Goal: Contribute content: Add original content to the website for others to see

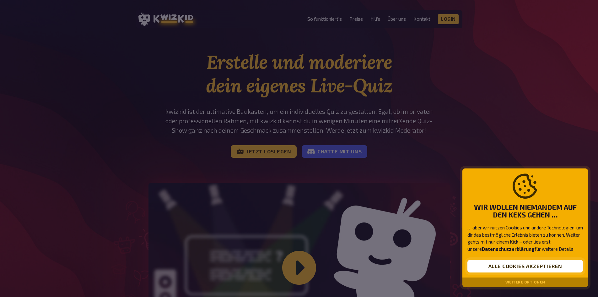
click at [535, 268] on button "Alle Cookies akzeptieren" at bounding box center [526, 266] width 116 height 13
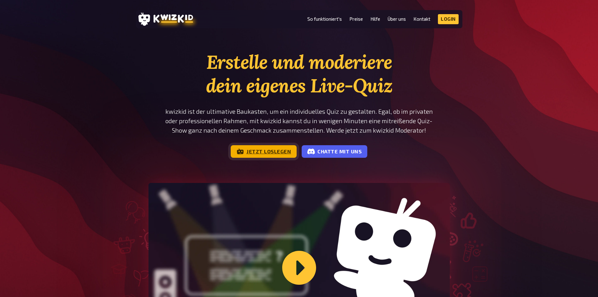
click at [254, 150] on link "Jetzt loslegen" at bounding box center [264, 151] width 66 height 13
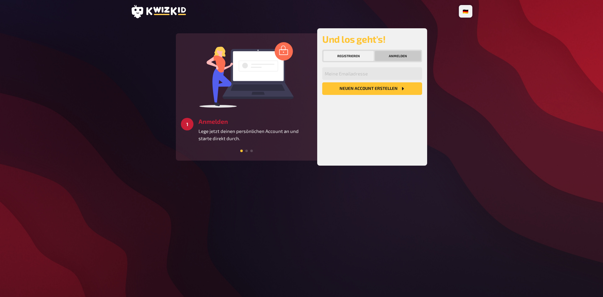
click at [401, 56] on button "Anmelden" at bounding box center [398, 56] width 46 height 10
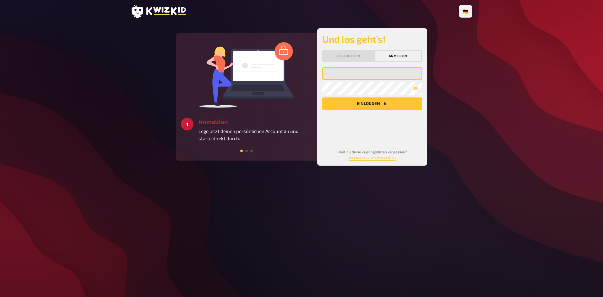
click at [367, 78] on input "email" at bounding box center [372, 73] width 100 height 13
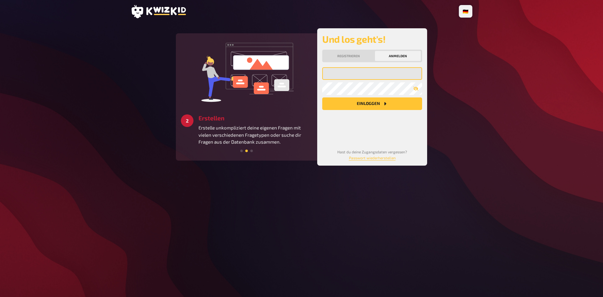
click at [364, 79] on input "email" at bounding box center [372, 73] width 100 height 13
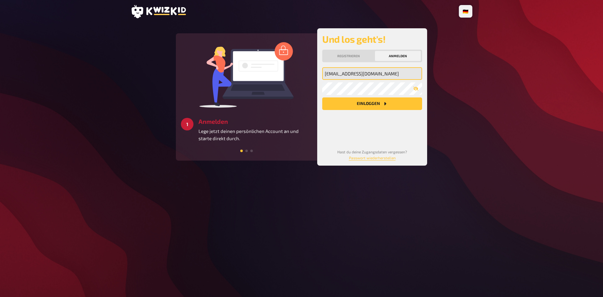
type input "[EMAIL_ADDRESS][DOMAIN_NAME]"
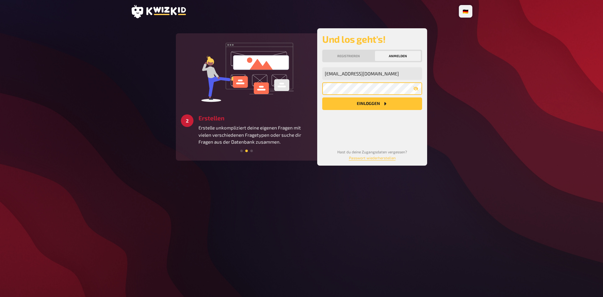
click at [322, 97] on button "Einloggen" at bounding box center [372, 103] width 100 height 13
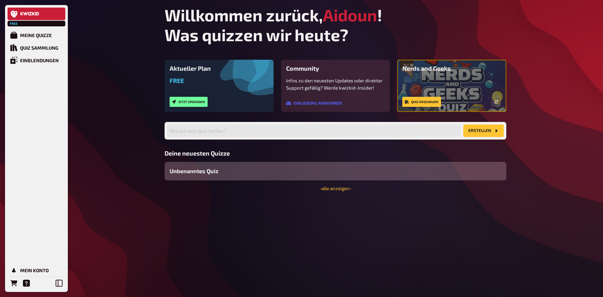
click at [461, 171] on div "Unbenanntes Quiz" at bounding box center [336, 171] width 342 height 19
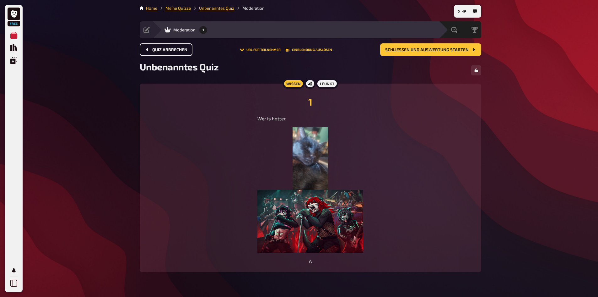
click at [184, 54] on button "Quiz abbrechen" at bounding box center [166, 49] width 53 height 13
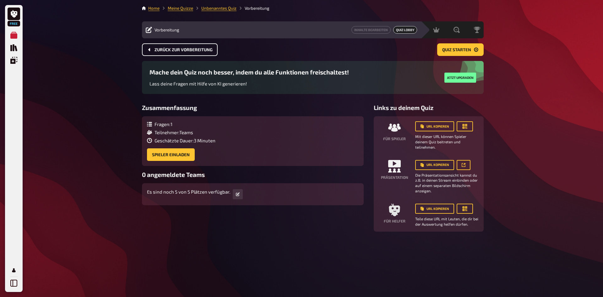
click at [190, 54] on button "Zurück zur Vorbereitung" at bounding box center [180, 49] width 76 height 13
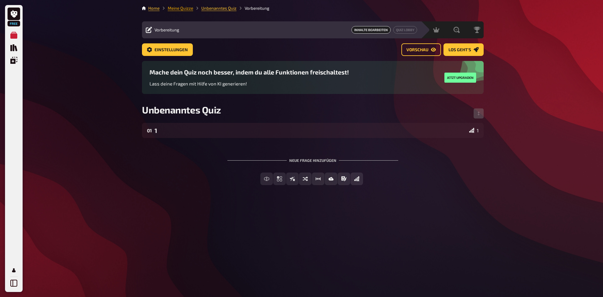
click at [184, 8] on link "Meine Quizze" at bounding box center [180, 8] width 25 height 5
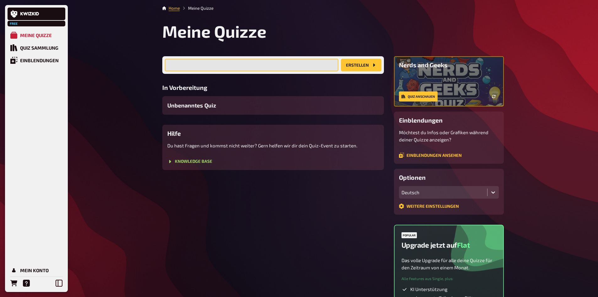
click at [314, 65] on input "text" at bounding box center [252, 65] width 174 height 13
type input "P"
type input "Das Prinzen und Prinzessinnen Game"
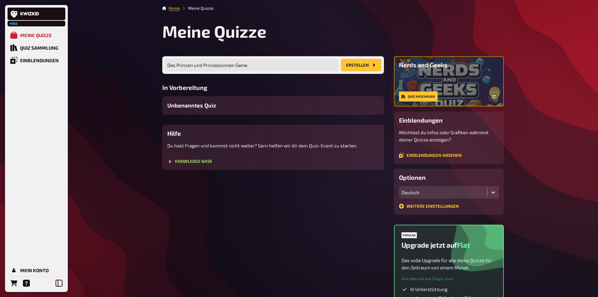
click at [376, 65] on icon "Erstellen" at bounding box center [374, 65] width 5 height 5
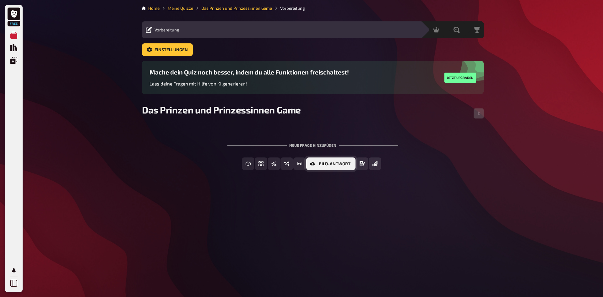
click at [316, 165] on button "Bild-Antwort" at bounding box center [330, 163] width 49 height 13
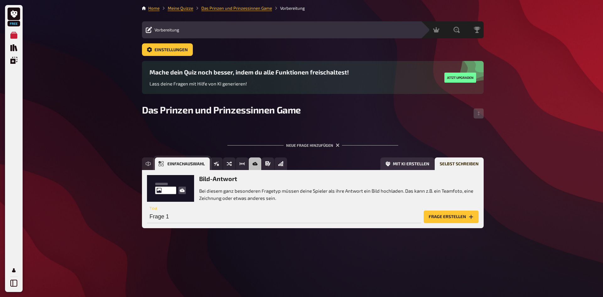
click at [201, 159] on button "Einfachauswahl" at bounding box center [182, 163] width 55 height 13
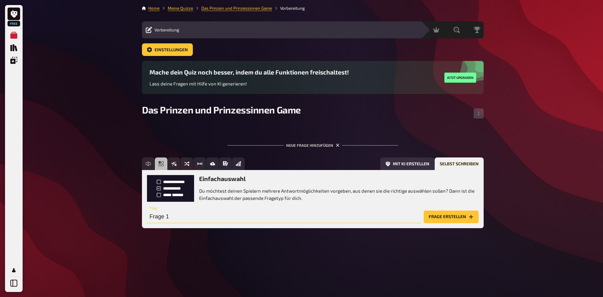
click at [304, 214] on input "Frage 1" at bounding box center [284, 216] width 274 height 13
type input "Frage 1: Für welchen Prinzen würde sich [PERSON_NAME] entscheiden?"
click at [450, 218] on button "Frage erstellen" at bounding box center [451, 216] width 55 height 13
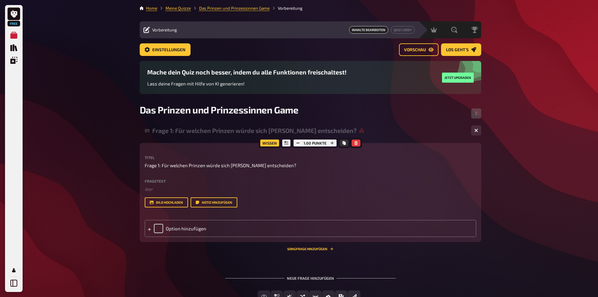
drag, startPoint x: 533, startPoint y: 84, endPoint x: 522, endPoint y: 57, distance: 29.8
click at [522, 57] on div "Free Meine Quizze Quiz Sammlung Einblendungen Mein Konto Home Meine Quizze Das …" at bounding box center [299, 171] width 598 height 343
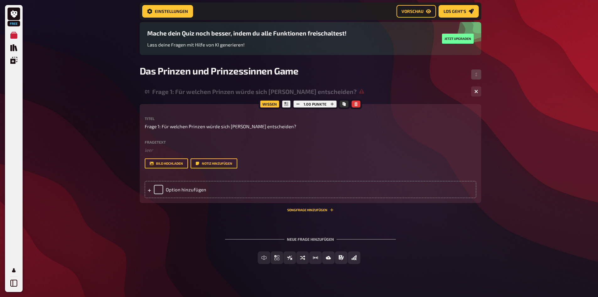
scroll to position [51, 0]
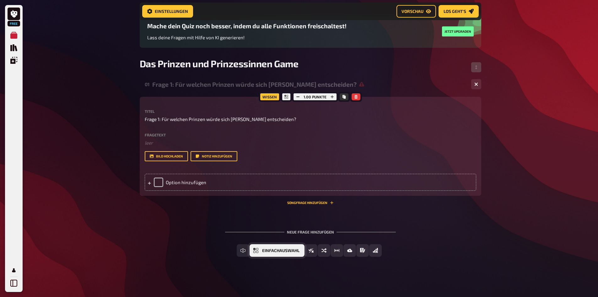
click at [279, 251] on span "Einfachauswahl" at bounding box center [280, 250] width 37 height 4
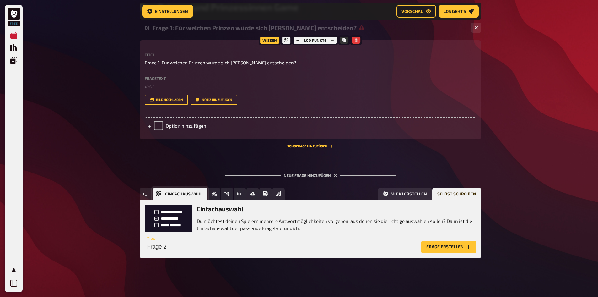
scroll to position [109, 0]
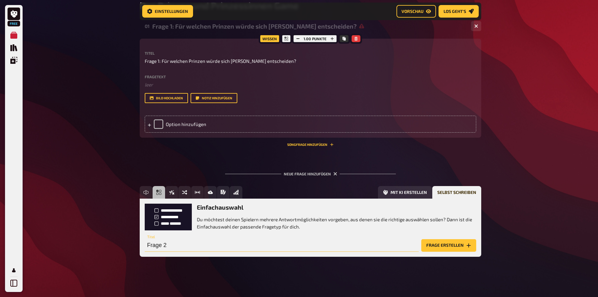
click at [179, 243] on input "Frage 2" at bounding box center [282, 245] width 274 height 13
type input "Frage 2: Welchen Prinzen würde [PERSON_NAME] sofort aus dem [GEOGRAPHIC_DATA]?"
click at [461, 249] on button "Frage erstellen" at bounding box center [448, 245] width 55 height 13
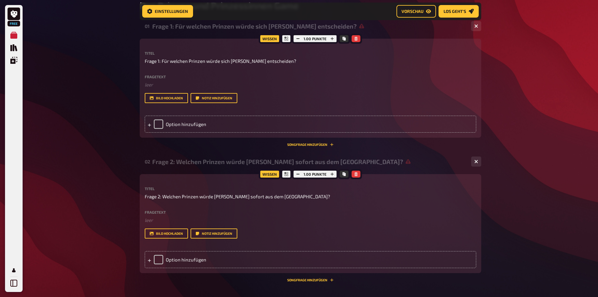
scroll to position [187, 0]
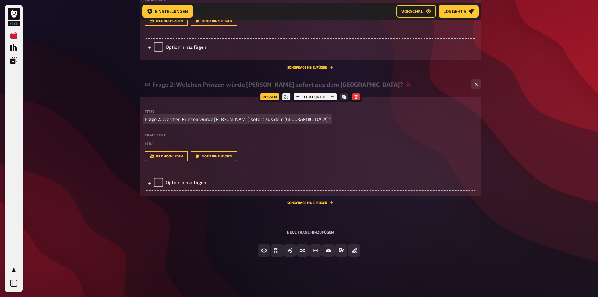
click at [288, 121] on span "Frage 2: Welchen Prinzen würde [PERSON_NAME] sofort aus dem [GEOGRAPHIC_DATA]?" at bounding box center [238, 119] width 186 height 7
click at [286, 119] on span "Frage 2: Welchen Prinzen würde [PERSON_NAME] sofort aus dem [GEOGRAPHIC_DATA]?" at bounding box center [238, 119] width 186 height 7
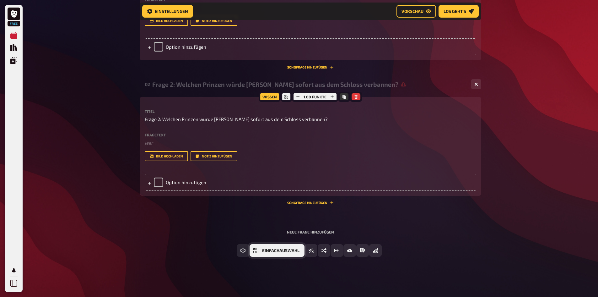
click at [277, 250] on span "Einfachauswahl" at bounding box center [280, 250] width 37 height 4
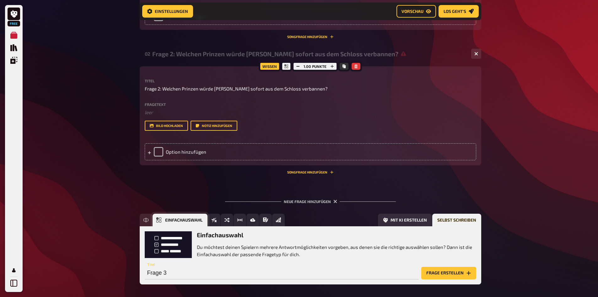
scroll to position [245, 0]
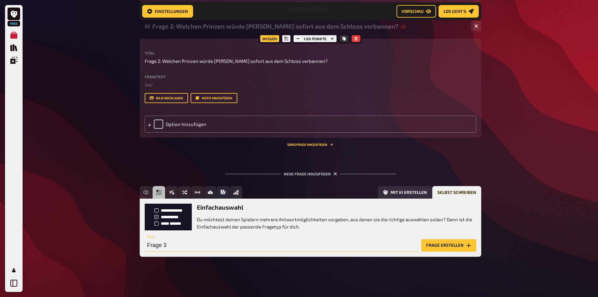
click at [189, 247] on input "Frage 3" at bounding box center [282, 245] width 274 height 13
type input "Frage 3: Mit welchen der Prinzen würde [PERSON_NAME] auf den Ball gehen?"
click at [450, 242] on button "Frage erstellen" at bounding box center [448, 245] width 55 height 13
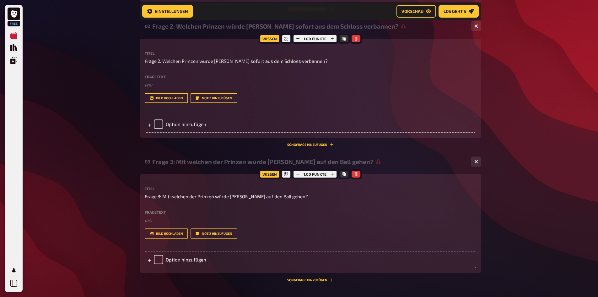
scroll to position [322, 0]
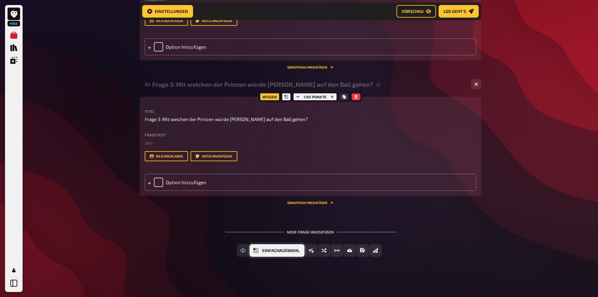
click at [278, 255] on button "Einfachauswahl" at bounding box center [277, 250] width 55 height 13
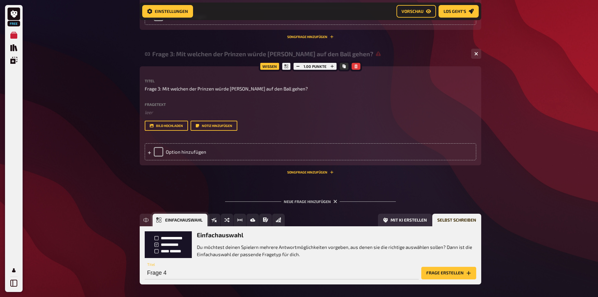
scroll to position [380, 0]
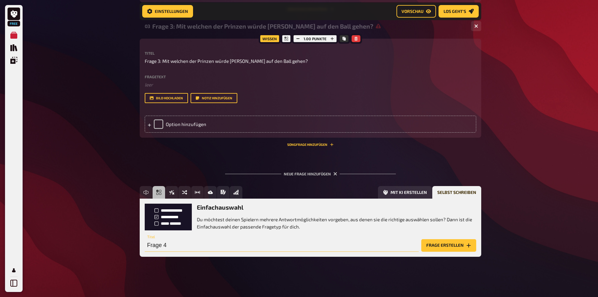
click at [188, 243] on input "Frage 4" at bounding box center [282, 245] width 274 height 13
click at [314, 246] on input "Frage 4: Mit welcher der Prinzessinnen würde [PERSON_NAME] eine heimlicheRomanze" at bounding box center [282, 245] width 274 height 13
click at [342, 245] on input "Frage 4: Mit welcher der Prinzessinnen würde [PERSON_NAME] eine heimliche Roman…" at bounding box center [282, 245] width 274 height 13
type input "Frage 4: Mit welcher der Prinzessinnen würde [PERSON_NAME] eine heimliche Roman…"
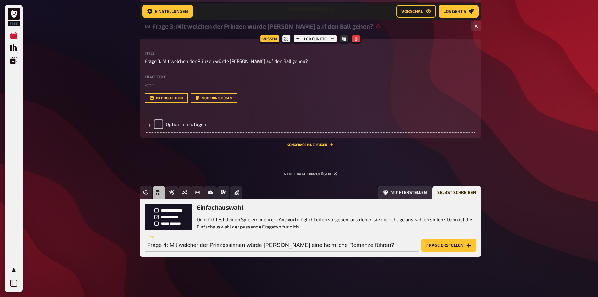
click at [447, 244] on button "Frage erstellen" at bounding box center [448, 245] width 55 height 13
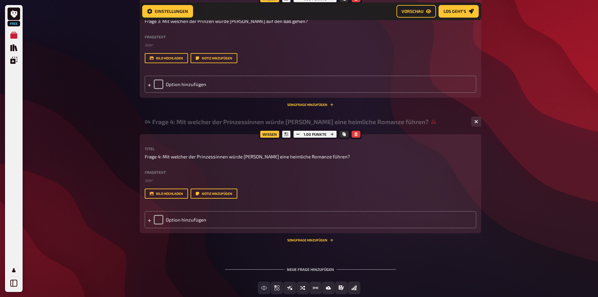
scroll to position [457, 0]
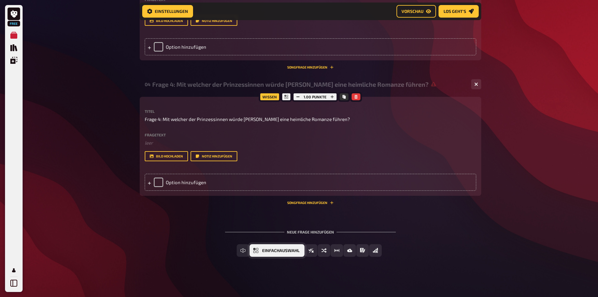
click at [276, 247] on button "Einfachauswahl" at bounding box center [277, 250] width 55 height 13
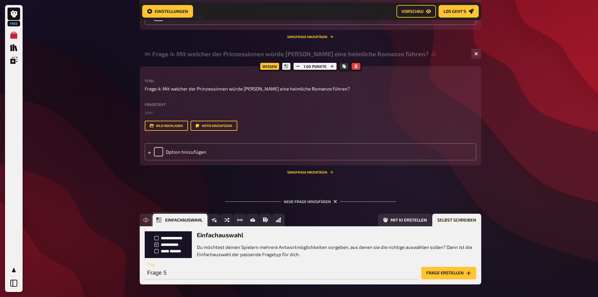
scroll to position [515, 0]
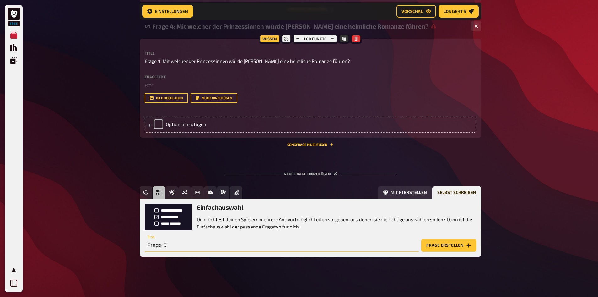
click at [181, 242] on input "Frage 5" at bounding box center [282, 245] width 274 height 13
type input "Frage 5: Welcher der Prinzen dürfte um Sebis Hand anhalten?"
click at [456, 246] on button "Frage erstellen" at bounding box center [448, 245] width 55 height 13
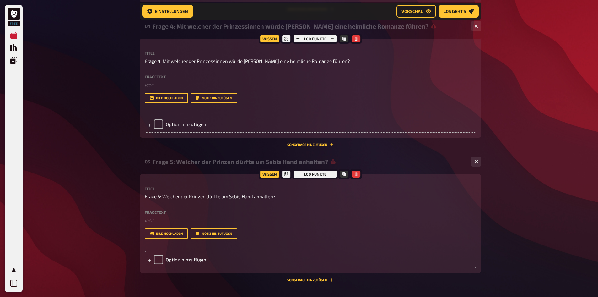
scroll to position [593, 0]
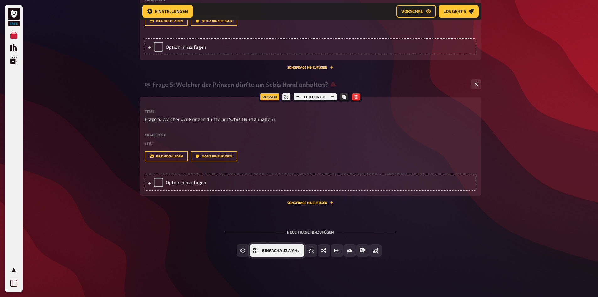
click at [272, 253] on button "Einfachauswahl" at bounding box center [277, 250] width 55 height 13
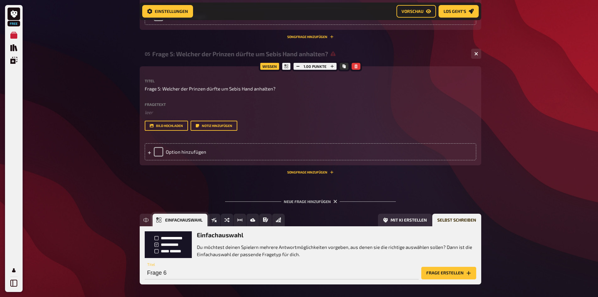
scroll to position [651, 0]
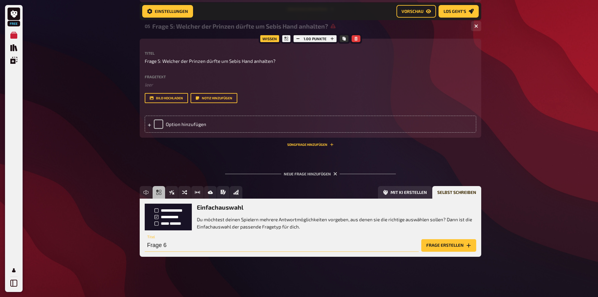
click at [181, 247] on input "Frage 6" at bounding box center [282, 245] width 274 height 13
type input "Frage 6: Welcher der Prinzen ist nicht auf Sebis Ball eingeladen?"
click at [434, 246] on button "Frage erstellen" at bounding box center [448, 245] width 55 height 13
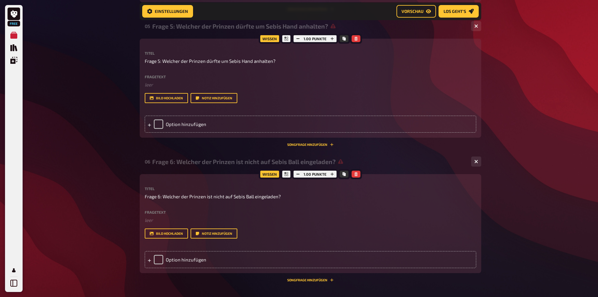
scroll to position [728, 0]
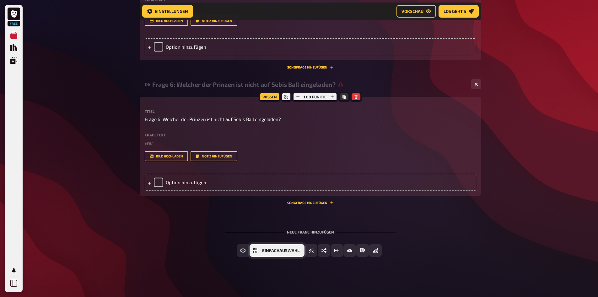
click at [276, 246] on button "Einfachauswahl" at bounding box center [277, 250] width 55 height 13
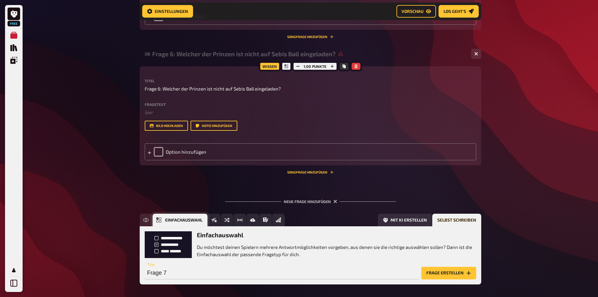
scroll to position [786, 0]
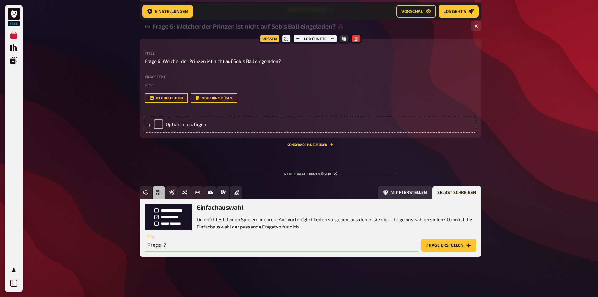
click at [228, 245] on input "Frage 7" at bounding box center [282, 245] width 274 height 13
type input "Frage 7: Welche Prinzessin darf das Königreich nicht betreten?"
click at [456, 243] on button "Frage erstellen" at bounding box center [448, 245] width 55 height 13
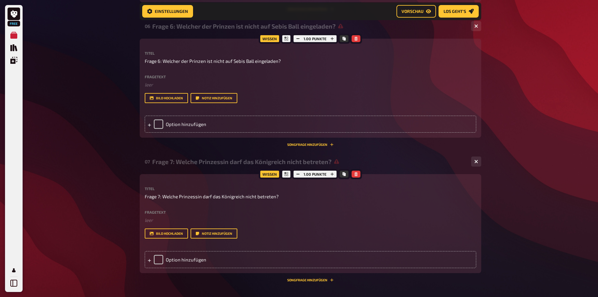
scroll to position [863, 0]
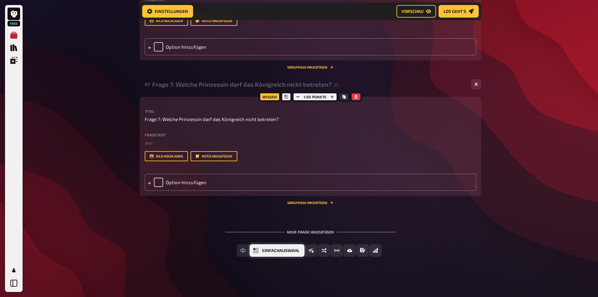
click at [258, 253] on icon "Einfachauswahl" at bounding box center [255, 250] width 5 height 5
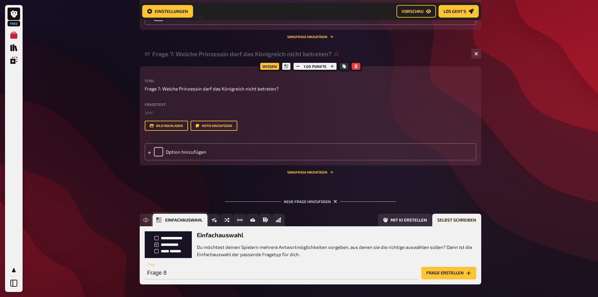
scroll to position [922, 0]
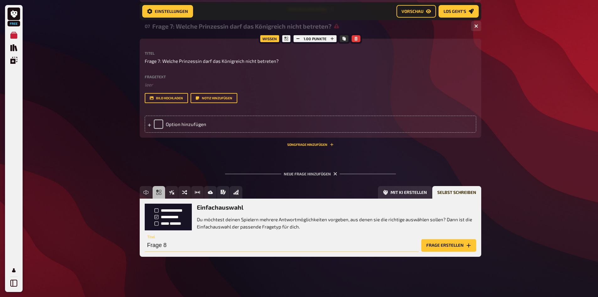
click at [197, 241] on input "Frage 8" at bounding box center [282, 245] width 274 height 13
click at [273, 245] on input "Frage 8: In welchen der Prinzen hat sich [PERSON_NAME] verkuckt?" at bounding box center [282, 245] width 274 height 13
type input "Frage 8: In welchen der Prinzen hat sich [PERSON_NAME] verguckt?"
click at [439, 245] on button "Frage erstellen" at bounding box center [448, 245] width 55 height 13
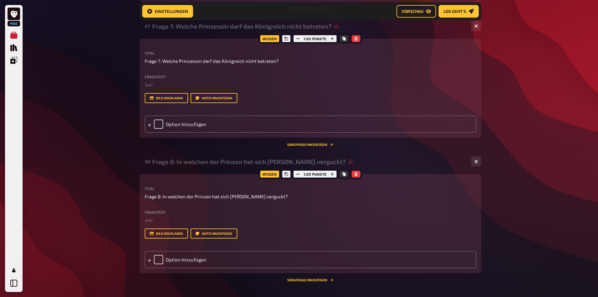
scroll to position [999, 0]
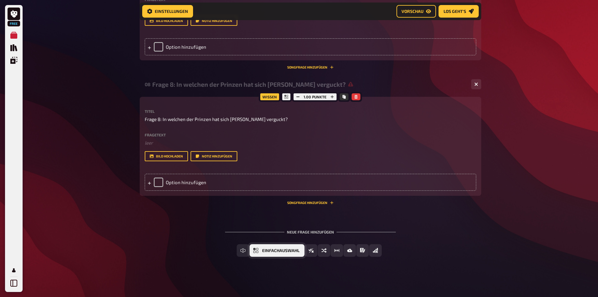
click at [269, 252] on span "Einfachauswahl" at bounding box center [280, 250] width 37 height 4
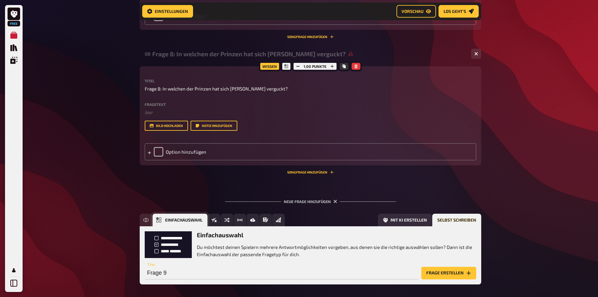
scroll to position [1057, 0]
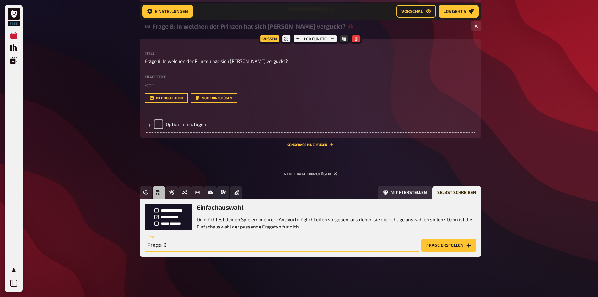
click at [215, 248] on input "Frage 9" at bounding box center [282, 245] width 274 height 13
type input "Frage 9:"
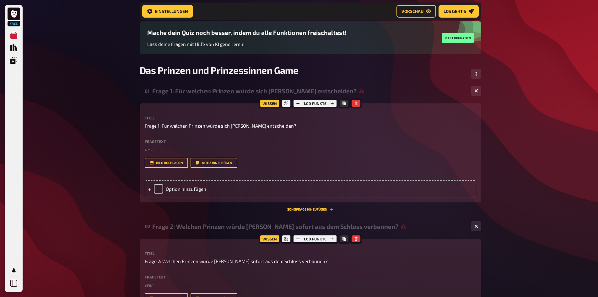
scroll to position [106, 0]
